Goal: Check status: Check status

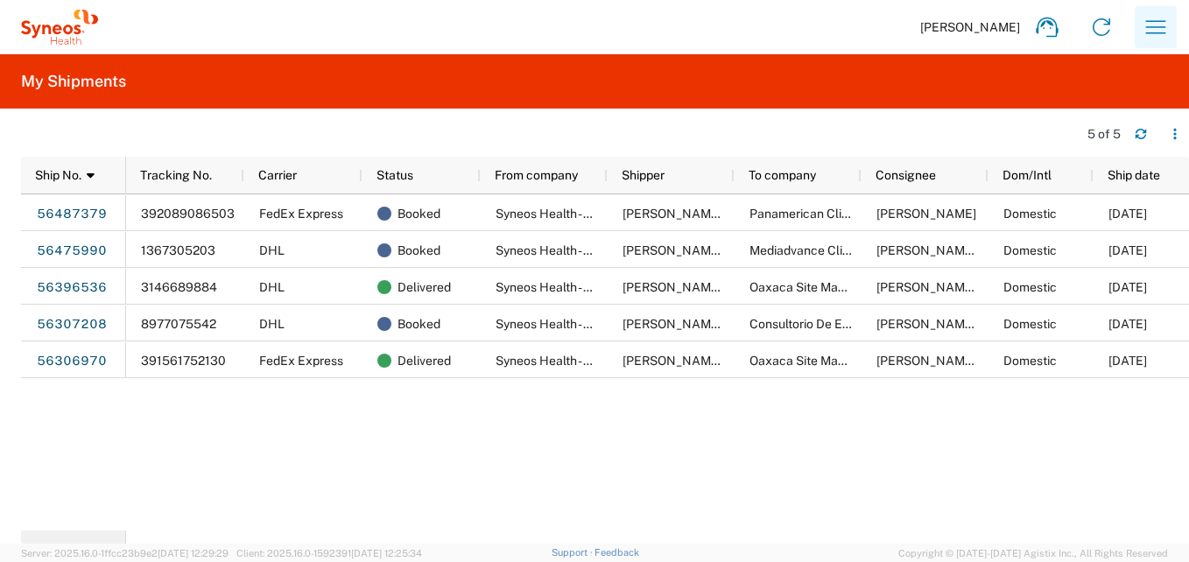
click at [1146, 31] on icon "button" at bounding box center [1156, 27] width 28 height 28
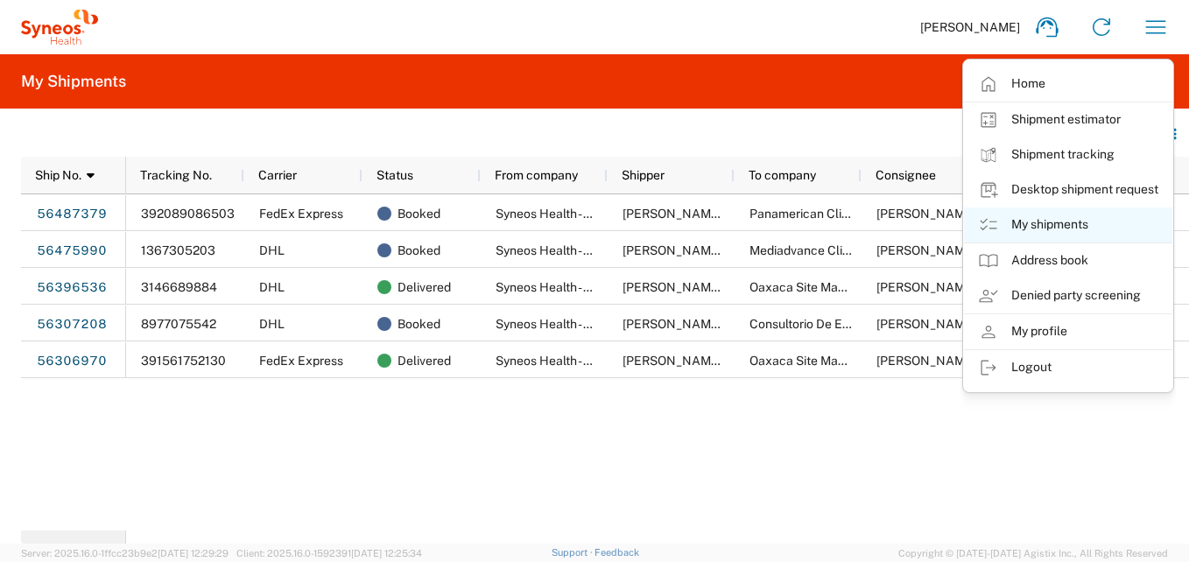
click at [1041, 221] on link "My shipments" at bounding box center [1068, 225] width 208 height 35
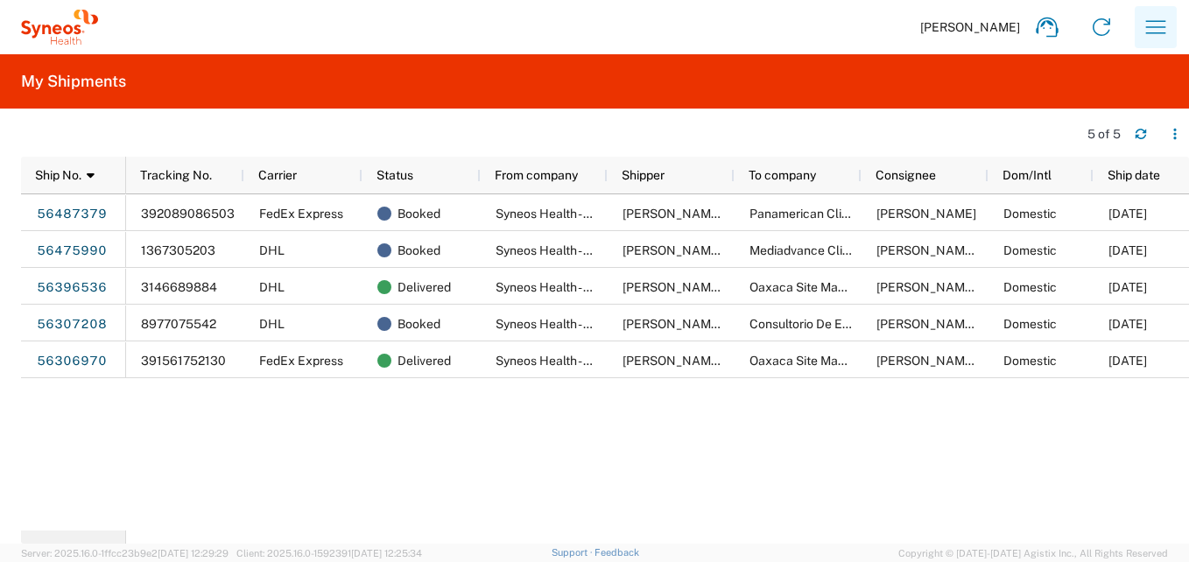
click at [1158, 29] on icon "button" at bounding box center [1156, 27] width 28 height 28
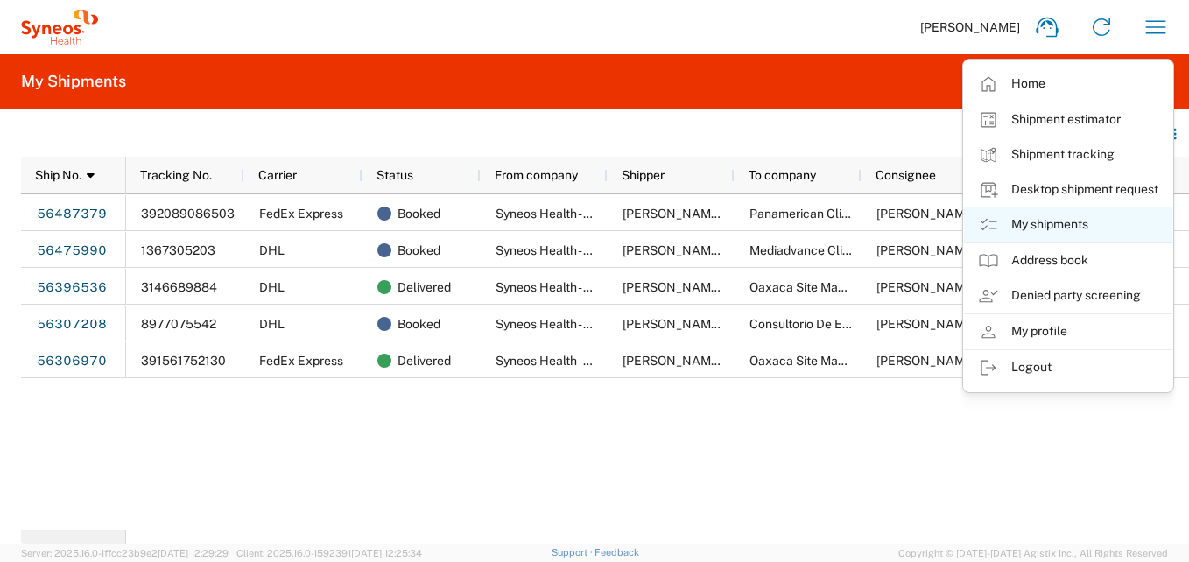
click at [1038, 227] on link "My shipments" at bounding box center [1068, 225] width 208 height 35
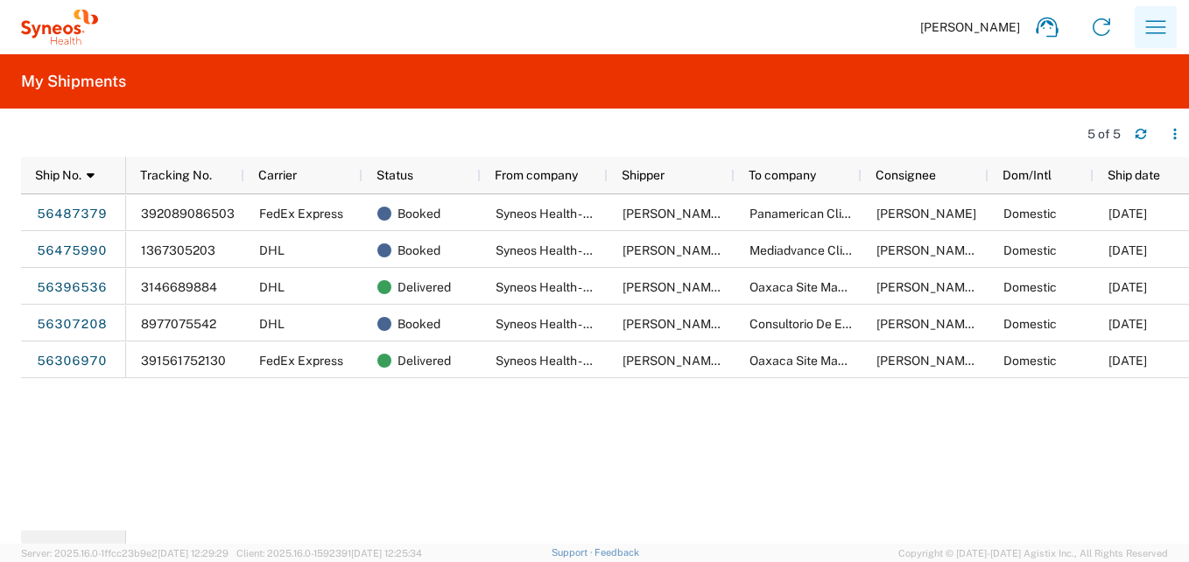
click at [1148, 26] on icon "button" at bounding box center [1156, 27] width 28 height 28
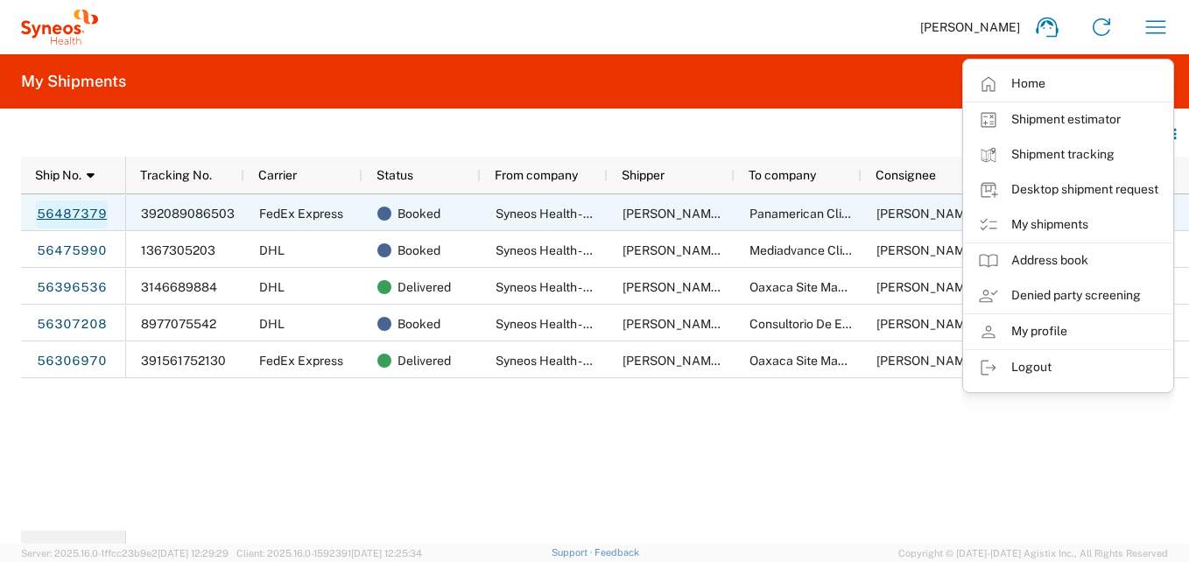
click at [39, 213] on link "56487379" at bounding box center [72, 215] width 72 height 28
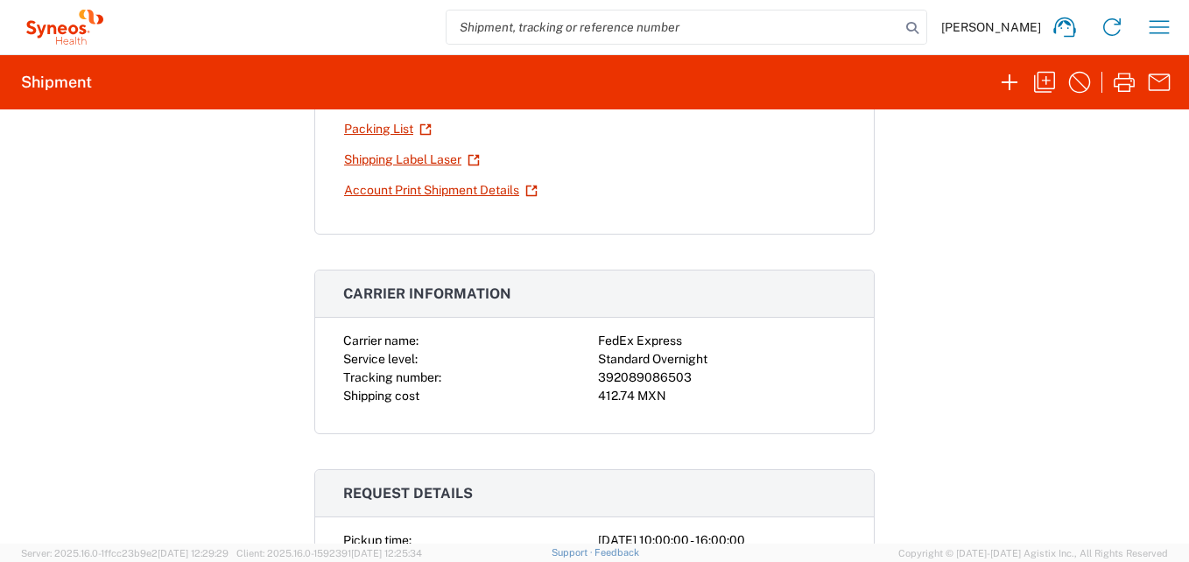
scroll to position [175, 0]
click at [1164, 21] on icon "button" at bounding box center [1160, 26] width 20 height 13
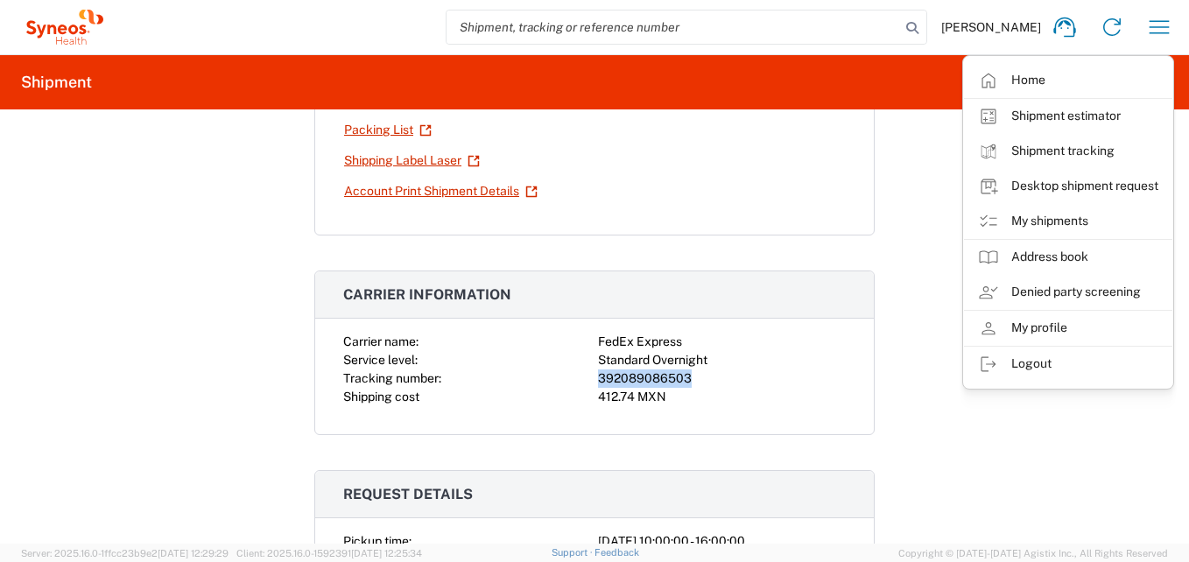
drag, startPoint x: 681, startPoint y: 383, endPoint x: 581, endPoint y: 384, distance: 99.8
click at [581, 384] on div "Carrier name: FedEx Express Service level: Standard Overnight Tracking number: …" at bounding box center [594, 370] width 503 height 74
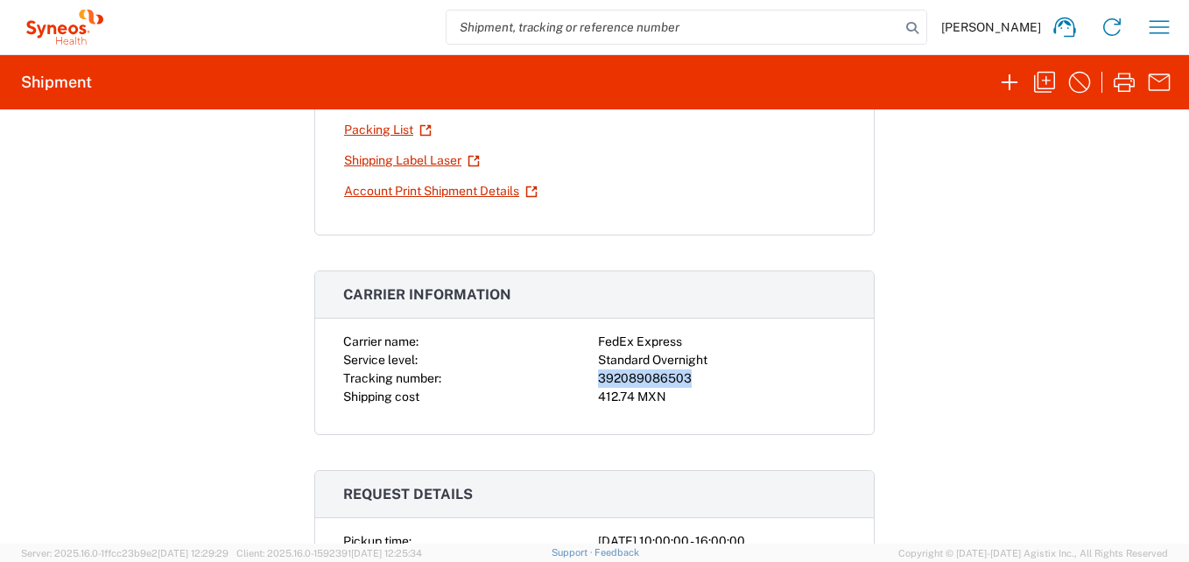
copy div "392089086503"
click at [1152, 30] on icon "button" at bounding box center [1159, 27] width 28 height 28
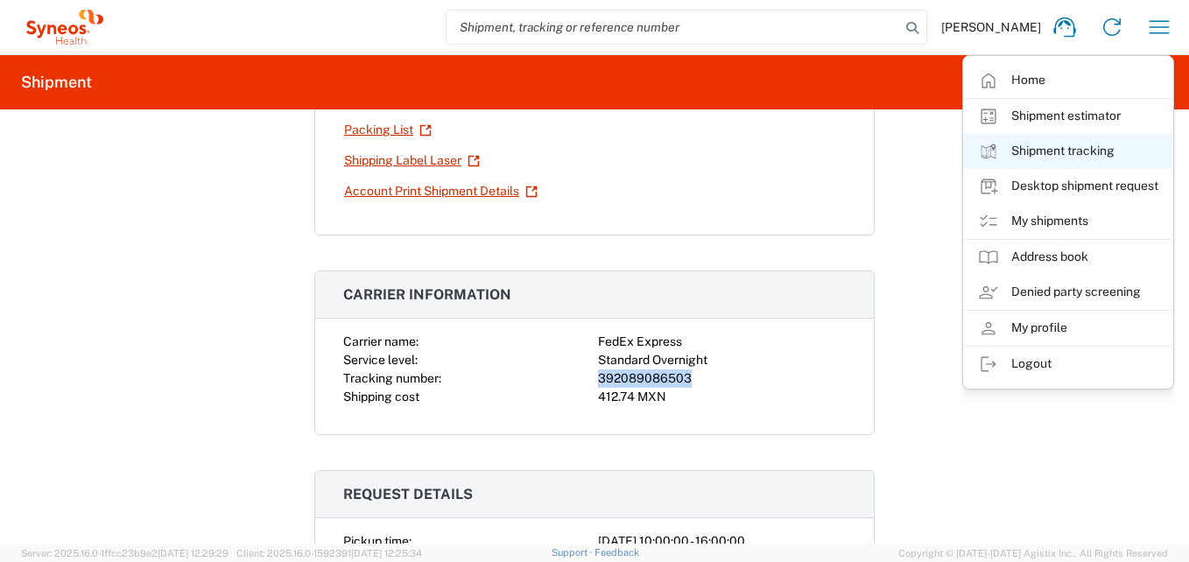
click at [1021, 155] on link "Shipment tracking" at bounding box center [1068, 151] width 208 height 35
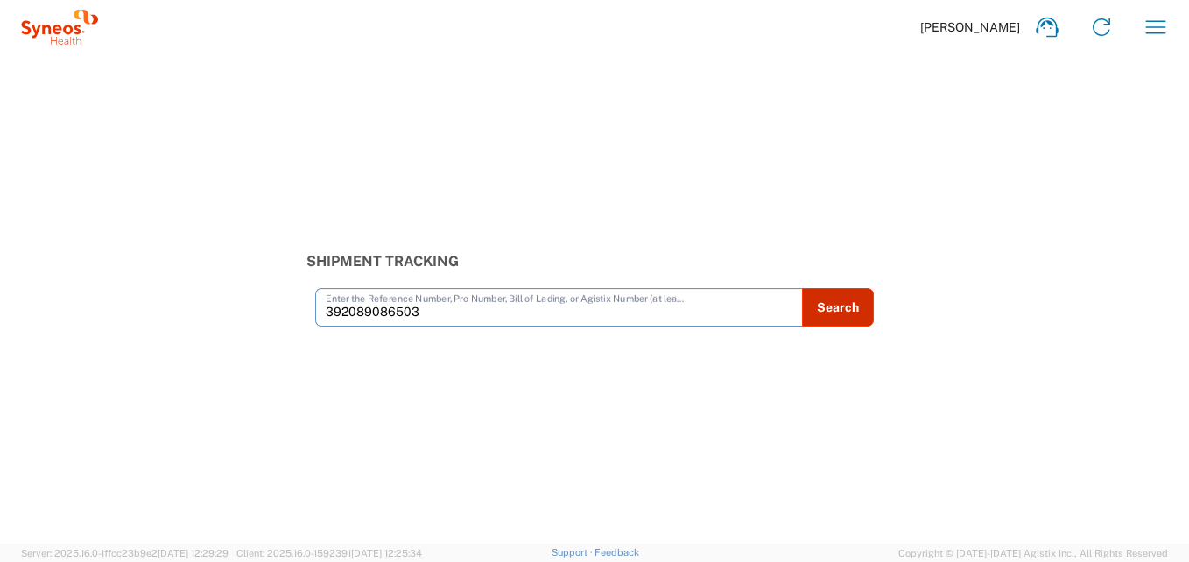
type input "392089086503"
click at [848, 311] on button "Search" at bounding box center [838, 307] width 72 height 39
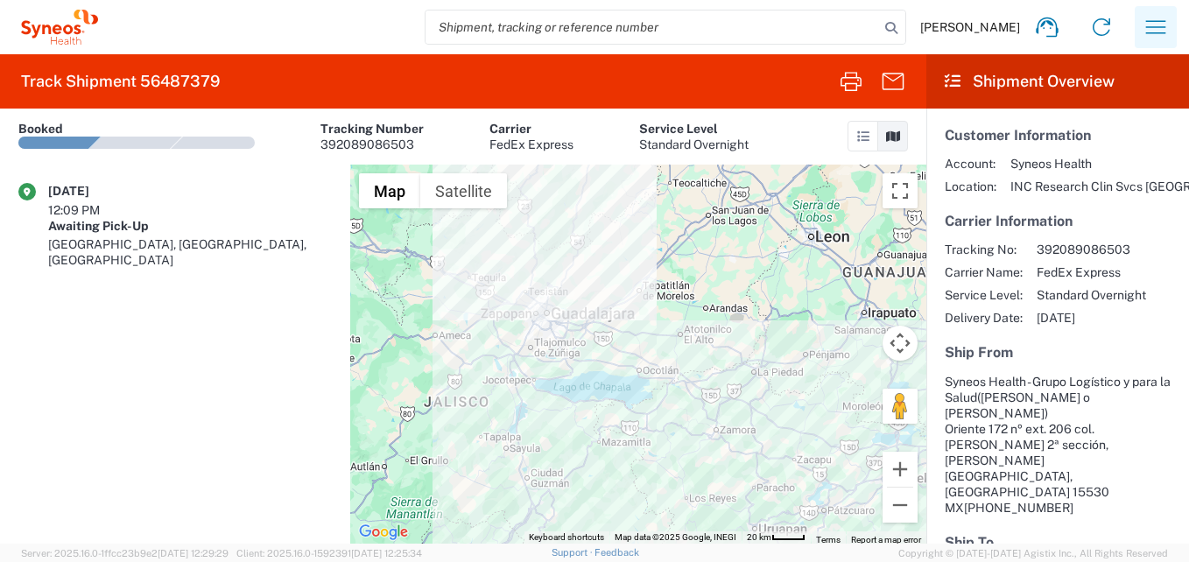
click at [1153, 31] on icon "button" at bounding box center [1156, 27] width 28 height 28
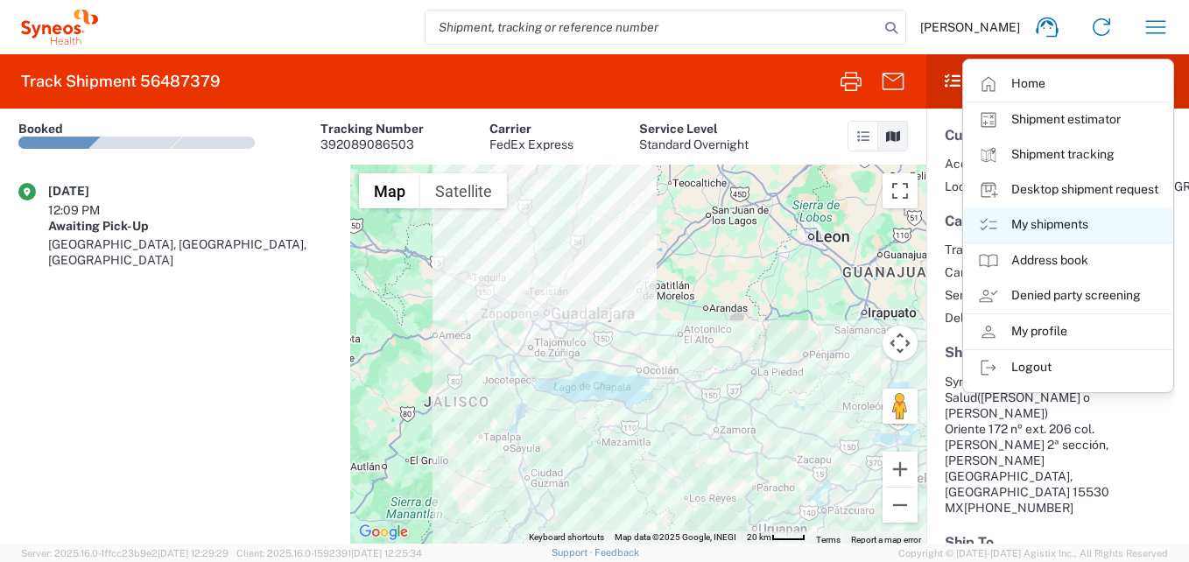
click at [1051, 227] on link "My shipments" at bounding box center [1068, 225] width 208 height 35
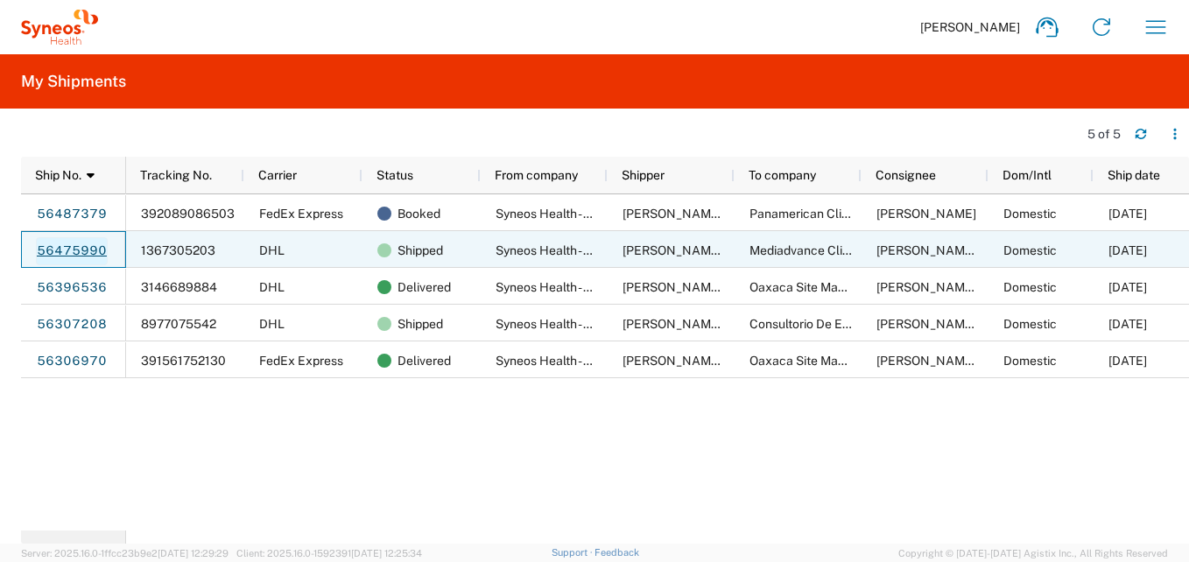
click at [74, 238] on link "56475990" at bounding box center [72, 251] width 72 height 28
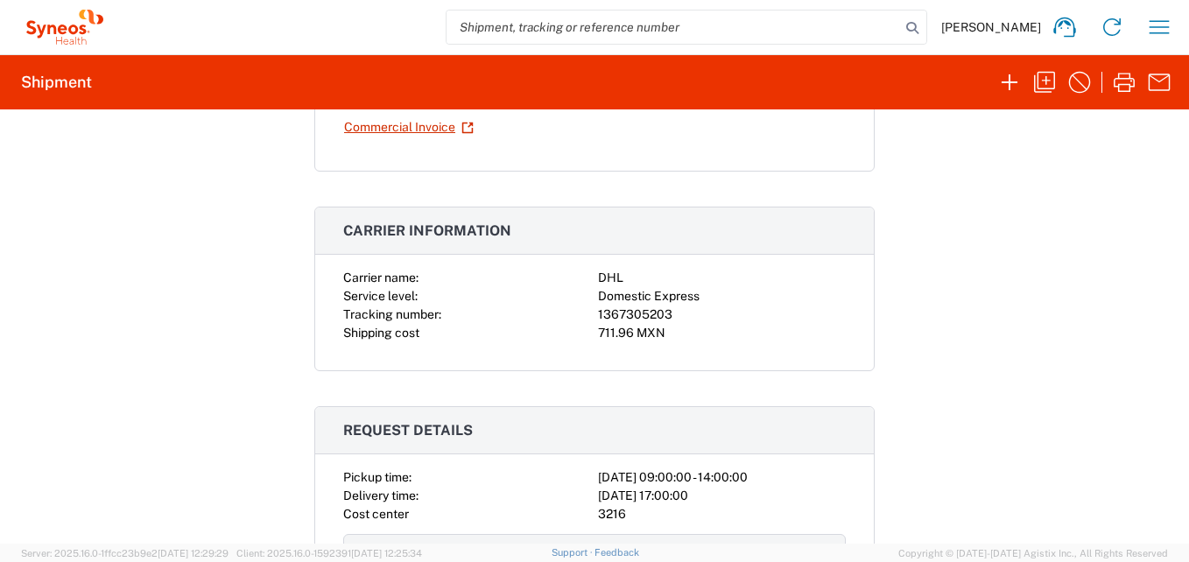
scroll to position [263, 0]
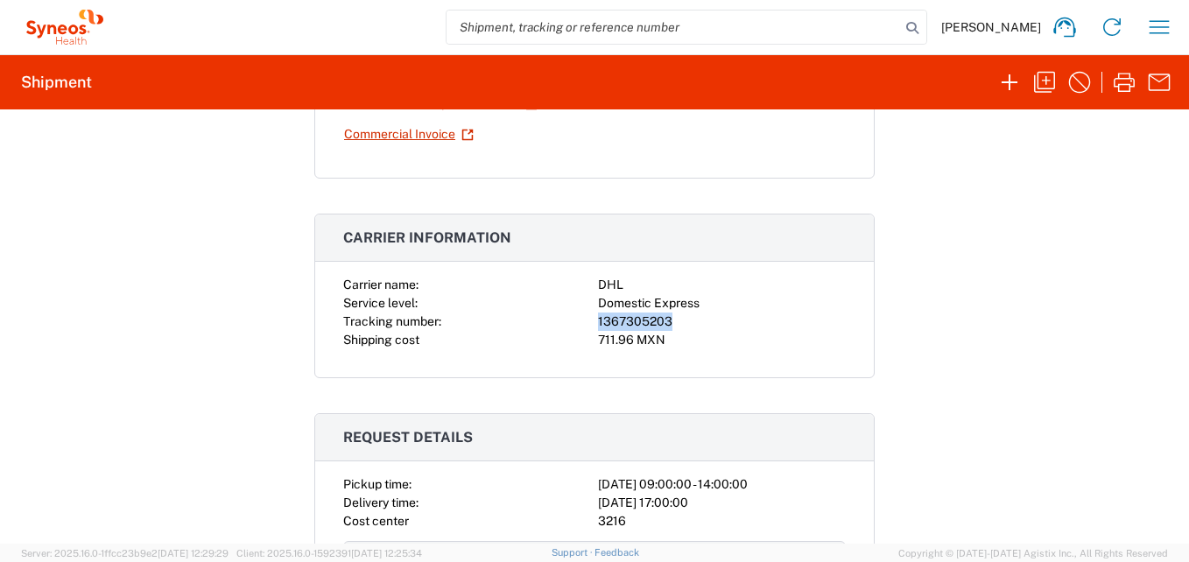
drag, startPoint x: 669, startPoint y: 319, endPoint x: 581, endPoint y: 316, distance: 87.6
click at [581, 316] on div "Carrier name: DHL Service level: Domestic Express Tracking number: 1367305203 S…" at bounding box center [594, 313] width 503 height 74
copy div "1367305203"
click at [1150, 32] on icon "button" at bounding box center [1159, 27] width 28 height 28
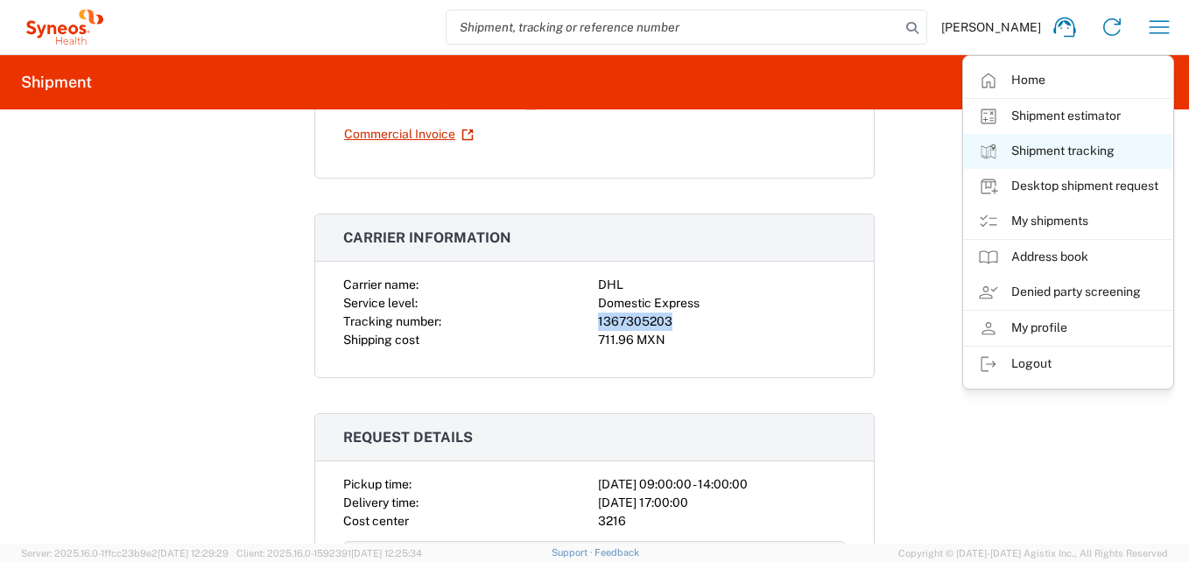
click at [1049, 148] on link "Shipment tracking" at bounding box center [1068, 151] width 208 height 35
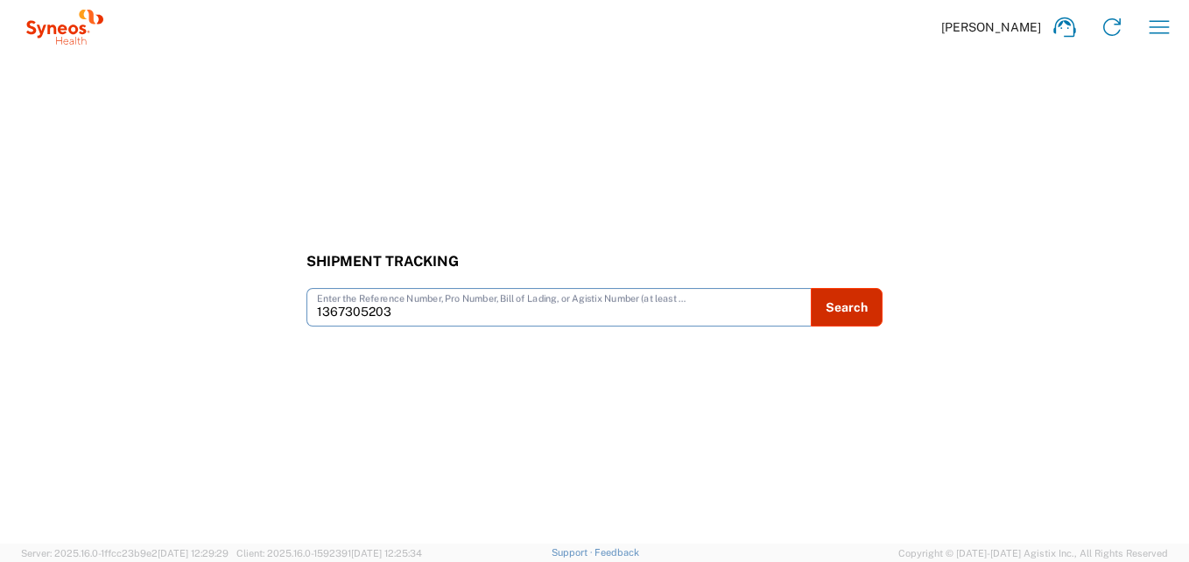
type input "1367305203"
click at [868, 314] on button "Search" at bounding box center [847, 307] width 71 height 39
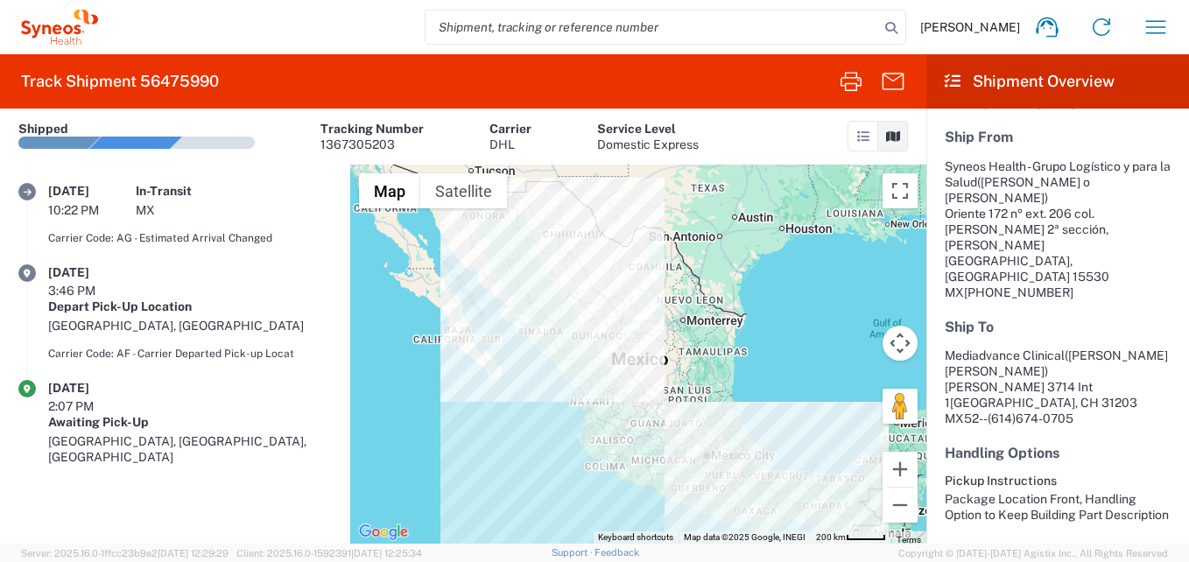
scroll to position [403, 0]
